Goal: Obtain resource: Download file/media

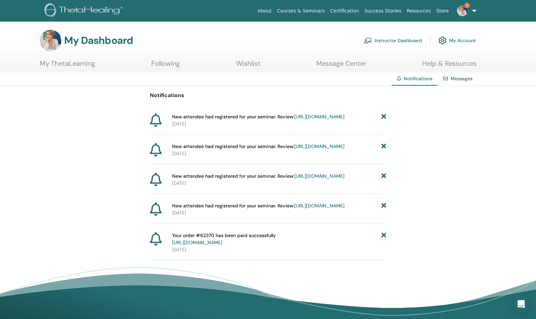
click at [396, 41] on link "Instructor Dashboard" at bounding box center [393, 40] width 58 height 15
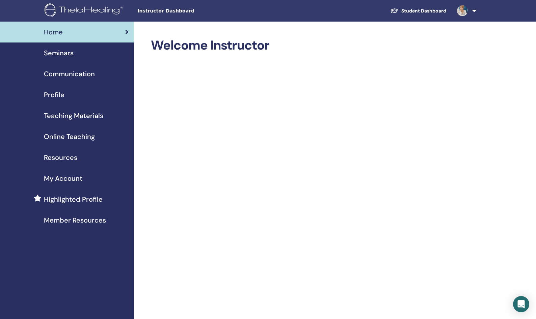
click at [68, 139] on span "Online Teaching" at bounding box center [69, 137] width 51 height 10
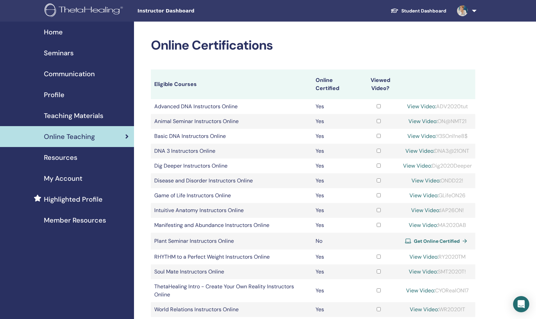
click at [60, 158] on span "Resources" at bounding box center [60, 158] width 33 height 10
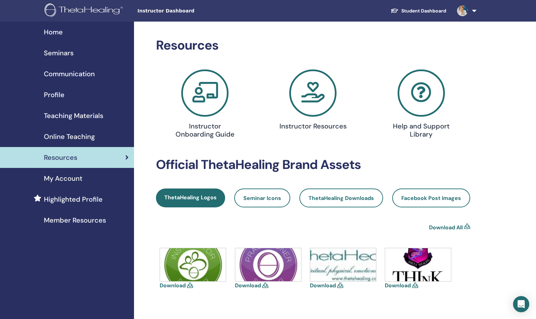
click at [71, 114] on span "Teaching Materials" at bounding box center [73, 116] width 59 height 10
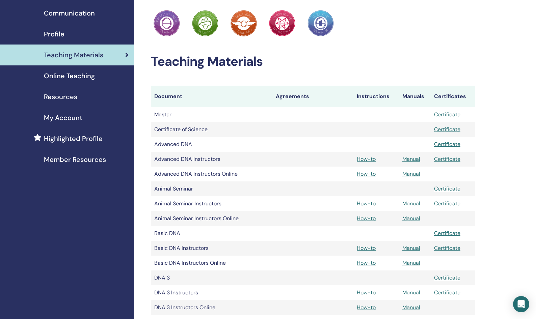
scroll to position [113, 0]
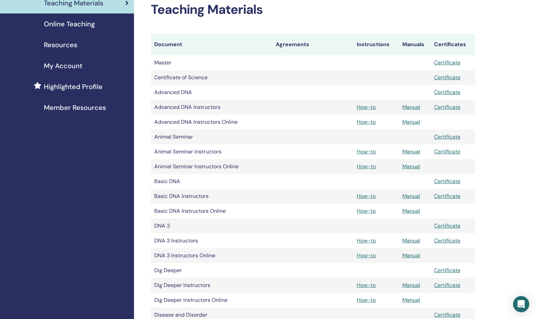
click at [410, 194] on link "Manual" at bounding box center [411, 196] width 18 height 7
